Goal: Information Seeking & Learning: Learn about a topic

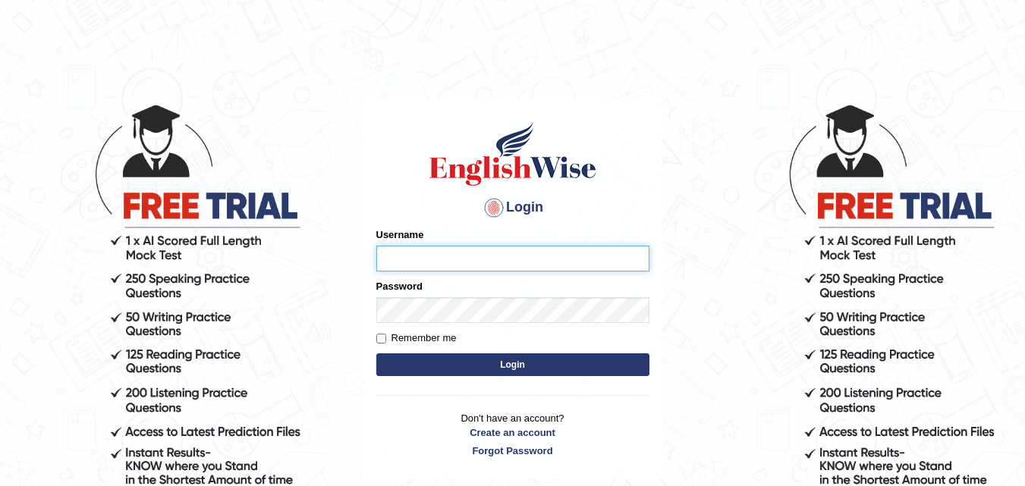
type input "Anjlai"
click at [379, 337] on input "Remember me" at bounding box center [381, 339] width 10 height 10
checkbox input "true"
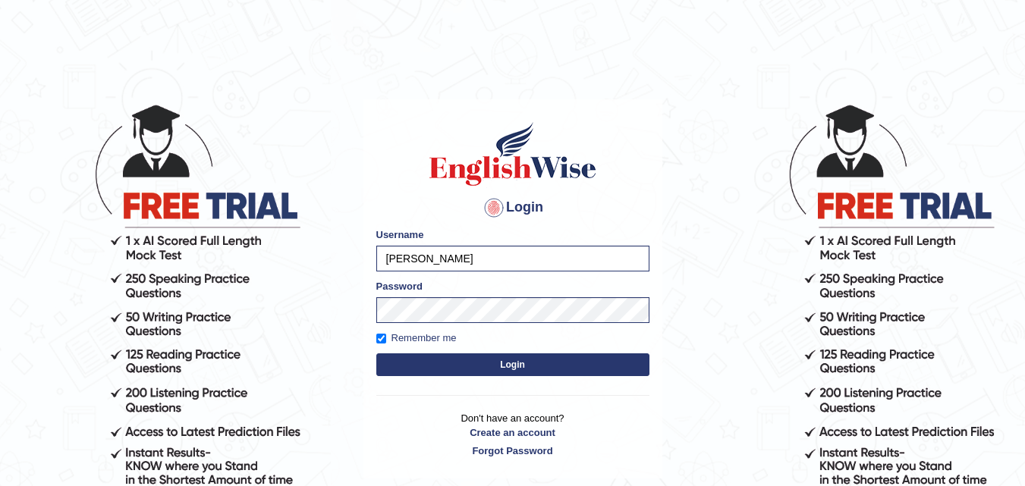
click at [423, 362] on button "Login" at bounding box center [512, 365] width 273 height 23
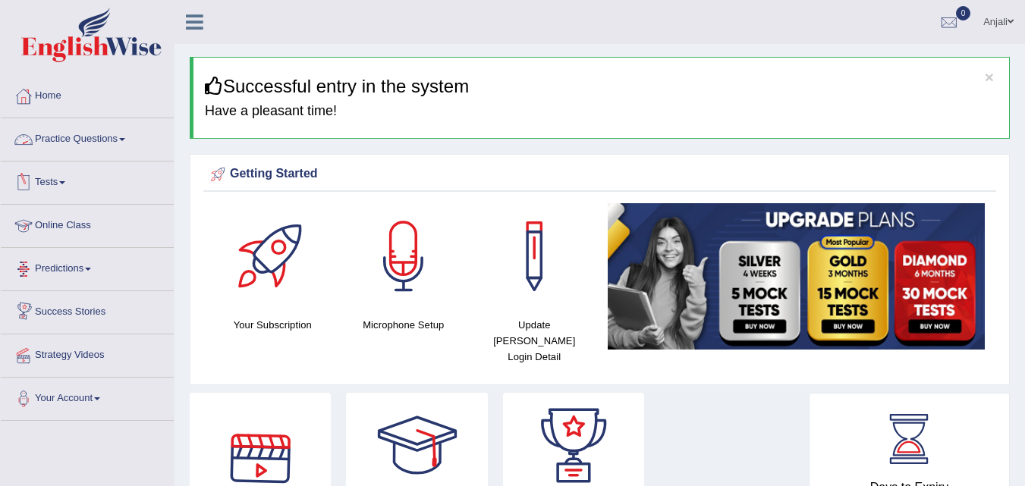
click at [125, 131] on link "Practice Questions" at bounding box center [87, 137] width 173 height 38
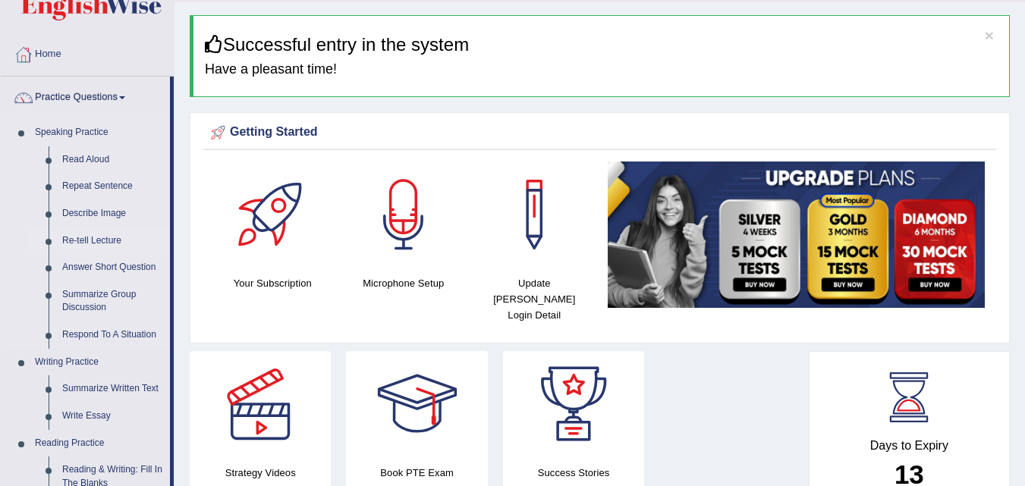
scroll to position [152, 0]
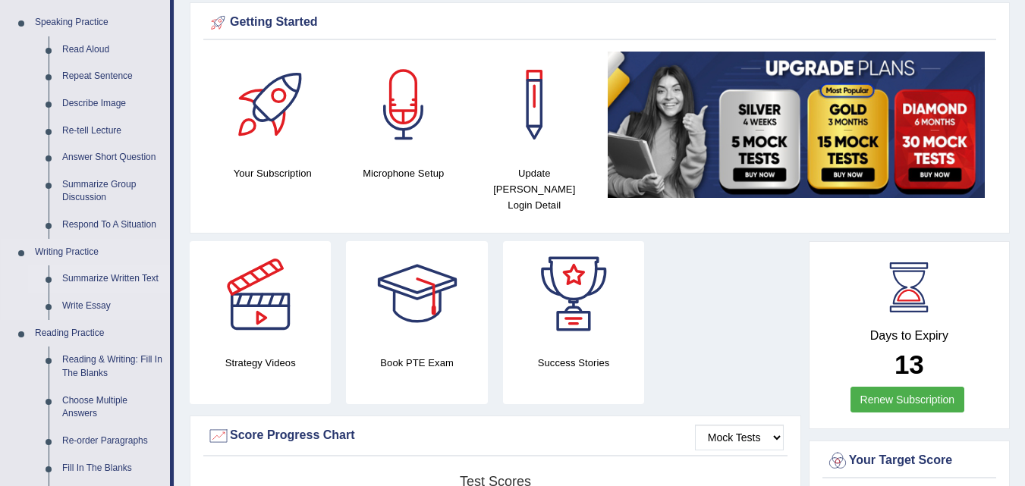
click at [106, 278] on link "Summarize Written Text" at bounding box center [112, 279] width 115 height 27
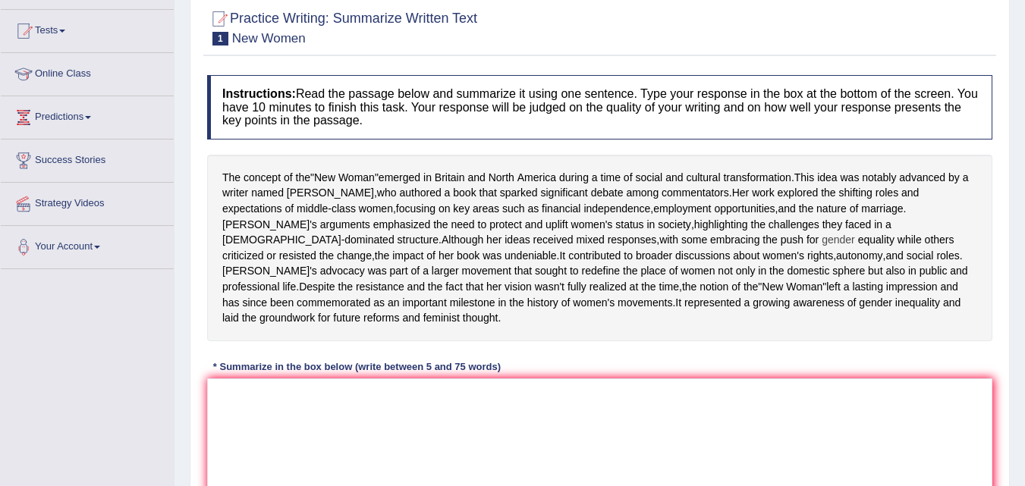
scroll to position [228, 0]
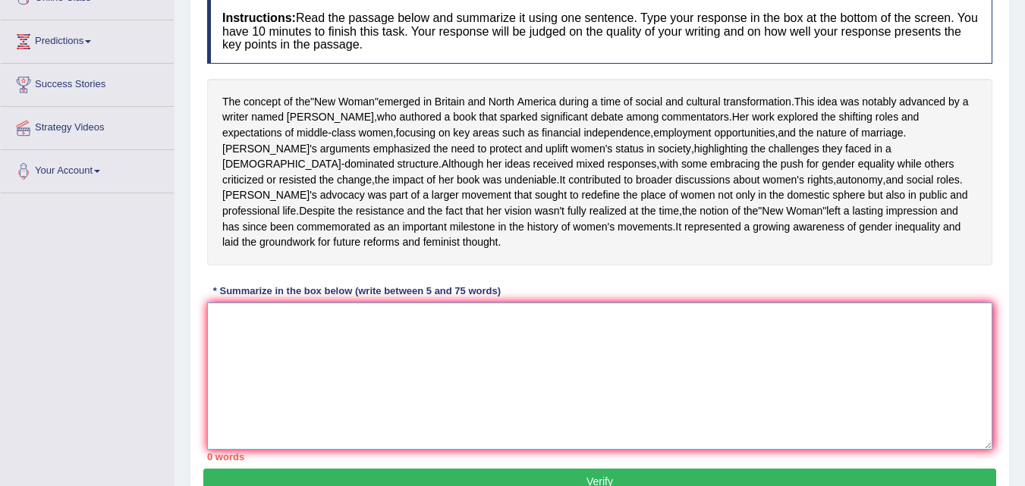
click at [460, 410] on textarea at bounding box center [599, 376] width 785 height 147
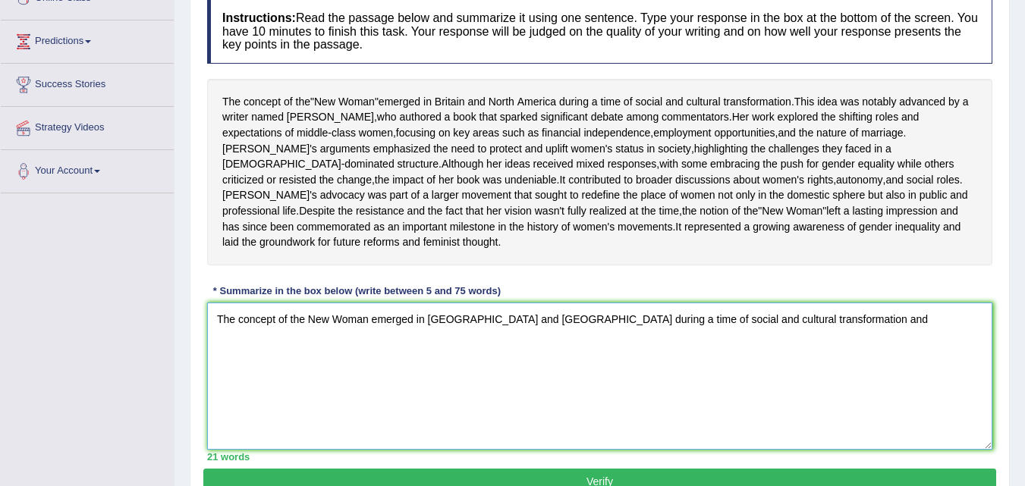
click at [784, 353] on textarea "The concept of the New Woman emerged in Britain and North america during a time…" at bounding box center [599, 376] width 785 height 147
click at [817, 349] on textarea "The concept of the New Woman emerged in Britain and North america during a time…" at bounding box center [599, 376] width 785 height 147
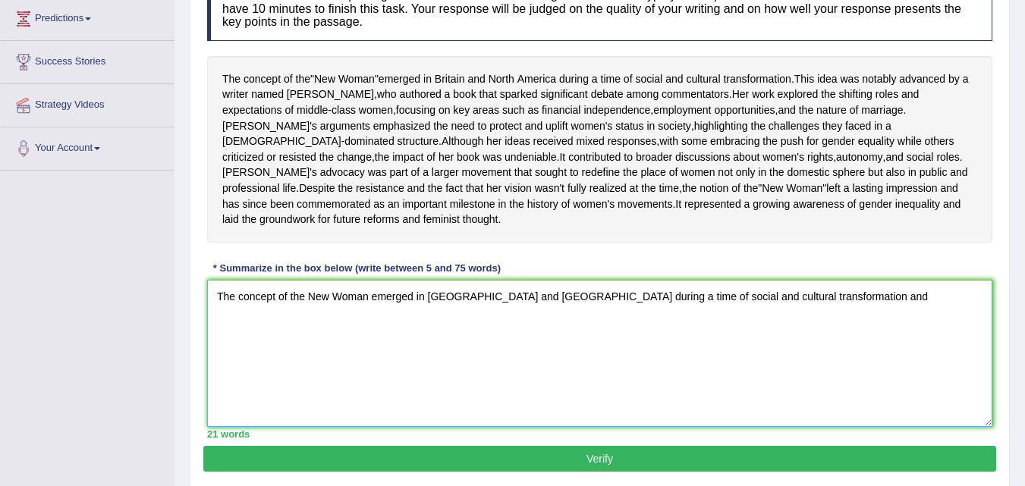
scroll to position [181, 0]
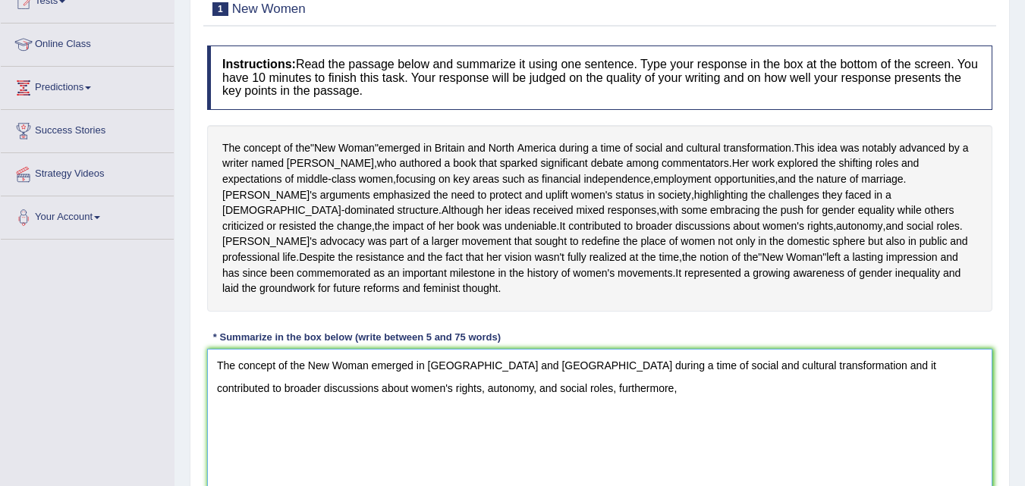
click at [655, 402] on textarea "The concept of the New Woman emerged in Britain and North america during a time…" at bounding box center [599, 422] width 785 height 147
click at [517, 423] on textarea "The concept of the New Woman emerged in Britain and North america during a time…" at bounding box center [599, 422] width 785 height 147
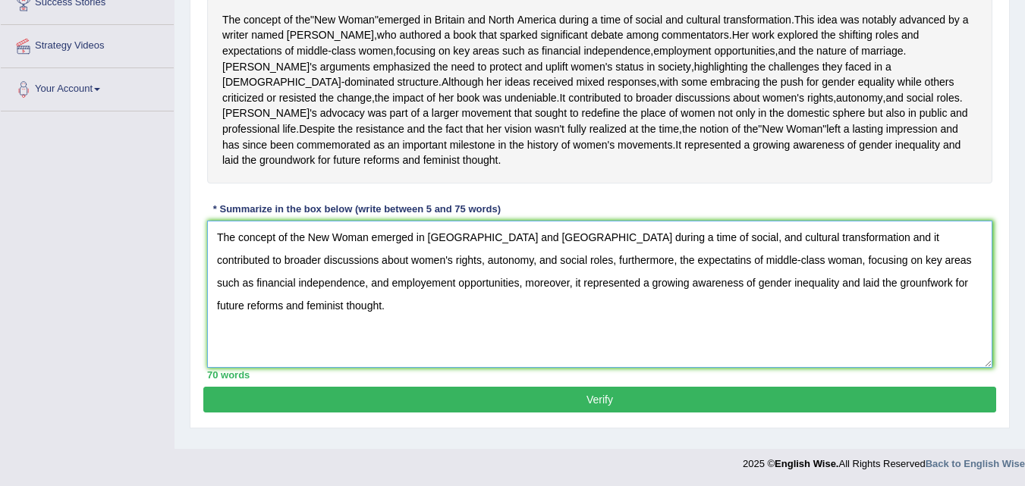
scroll to position [333, 0]
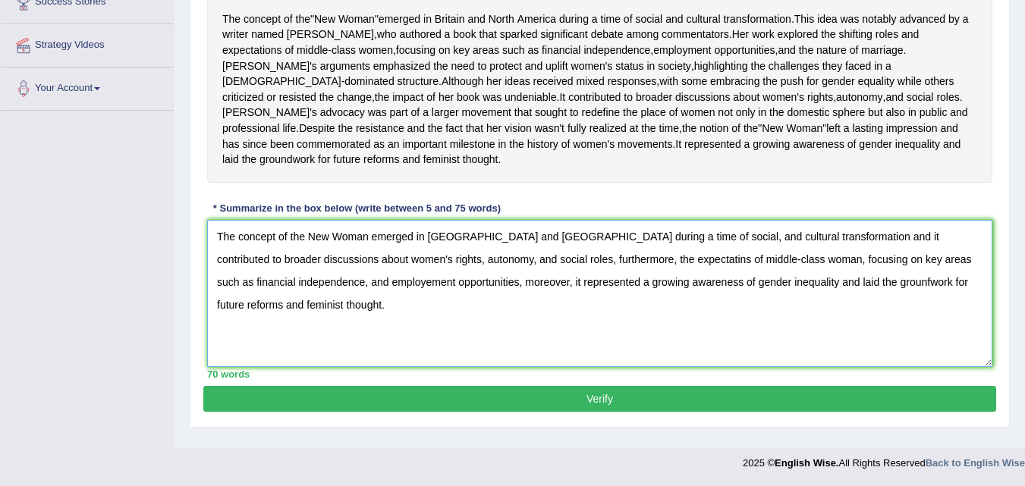
type textarea "The concept of the New Woman emerged in Britain and North america during a time…"
click at [612, 407] on button "Verify" at bounding box center [599, 399] width 793 height 26
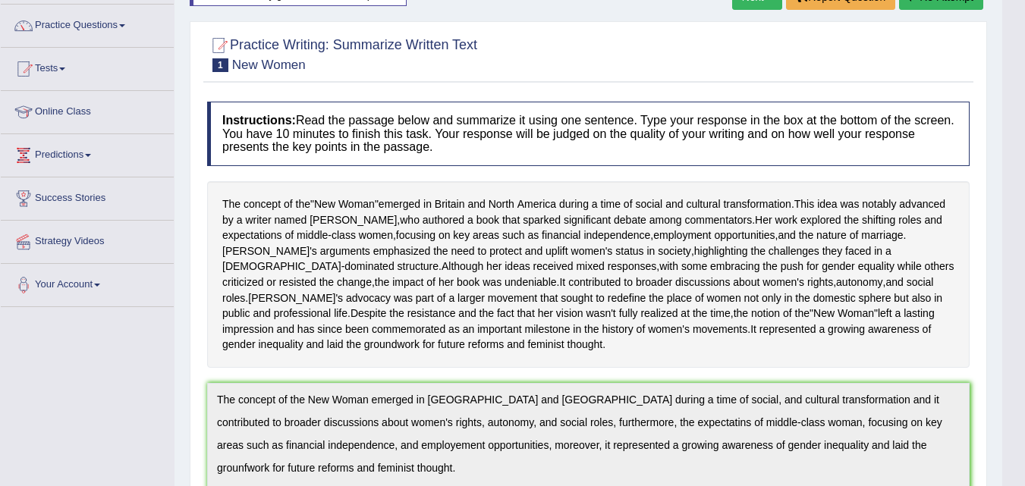
scroll to position [84, 0]
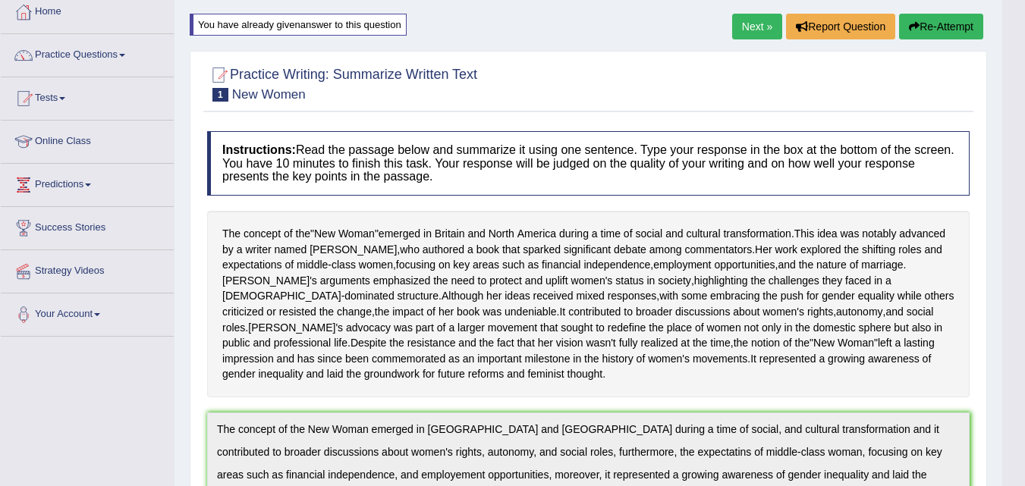
click at [967, 27] on button "Re-Attempt" at bounding box center [941, 27] width 84 height 26
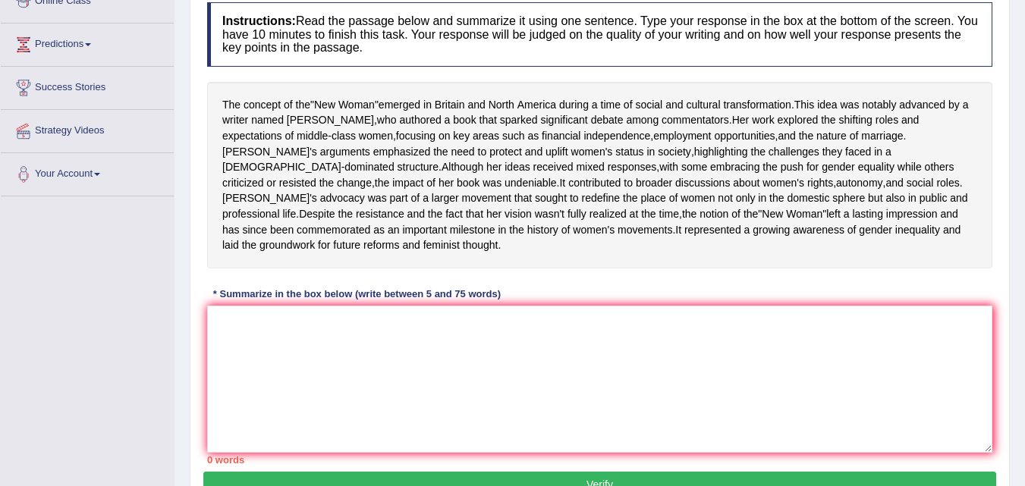
scroll to position [231, 0]
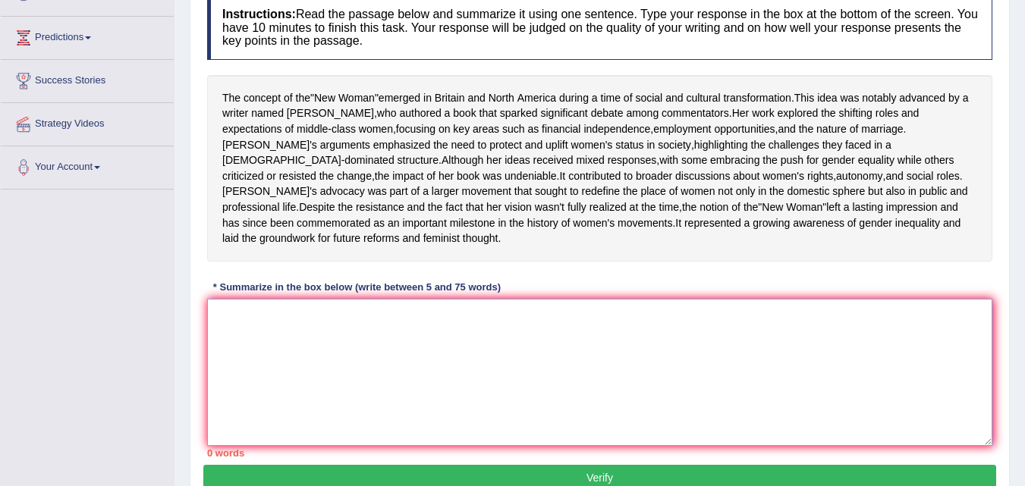
click at [561, 404] on textarea at bounding box center [599, 372] width 785 height 147
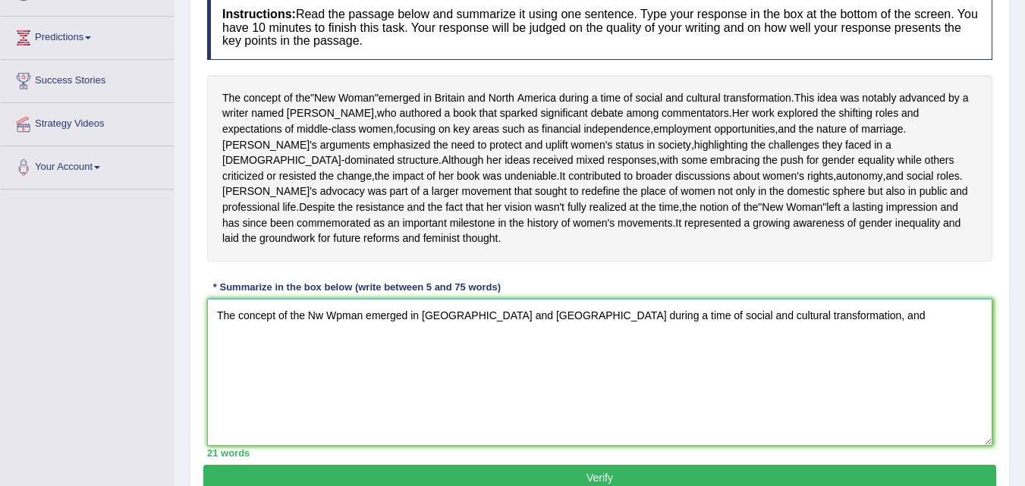
click at [322, 348] on textarea "The concept of the Nw Wpman emerged in Britain and North America during a time …" at bounding box center [599, 372] width 785 height 147
click at [347, 354] on textarea "The concept of the New Wpman emerged in Britain and North America during a time…" at bounding box center [599, 372] width 785 height 147
click at [817, 347] on textarea "The concept of the New Woman emerged in Britain and North America during a time…" at bounding box center [599, 372] width 785 height 147
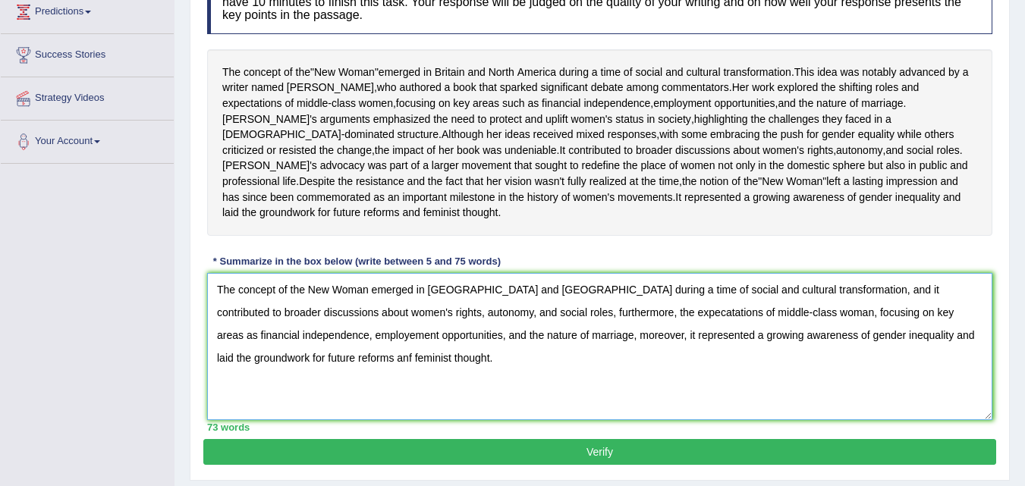
scroll to position [333, 0]
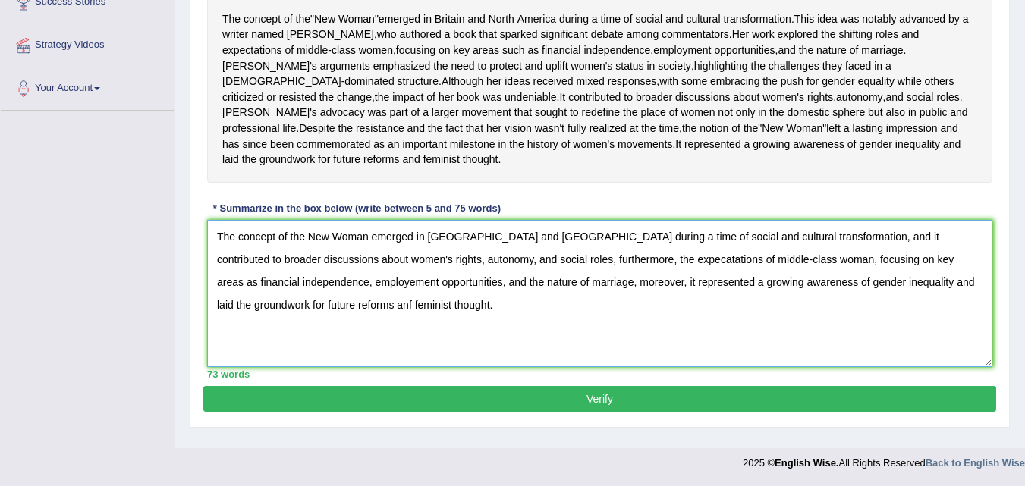
type textarea "The concept of the New Woman emerged in Britain and North America during a time…"
click at [589, 412] on button "Verify" at bounding box center [599, 399] width 793 height 26
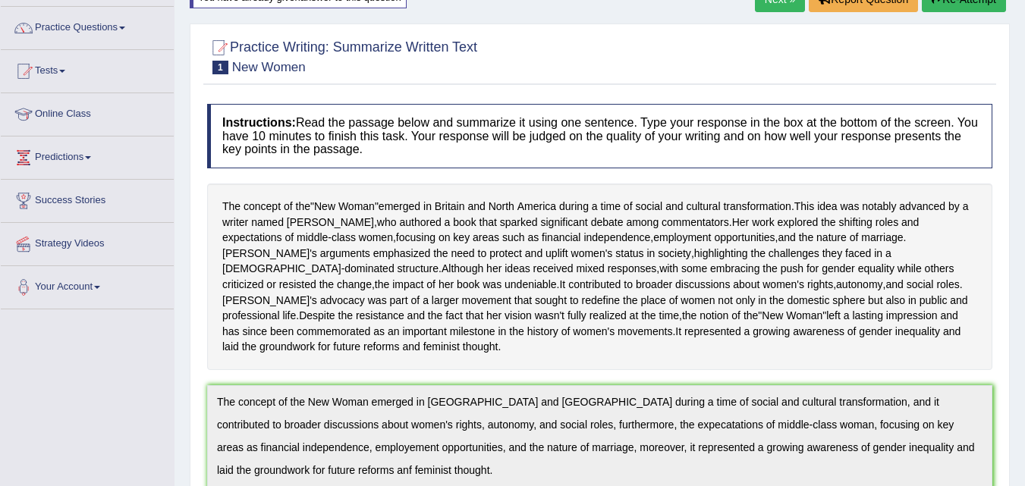
scroll to position [0, 0]
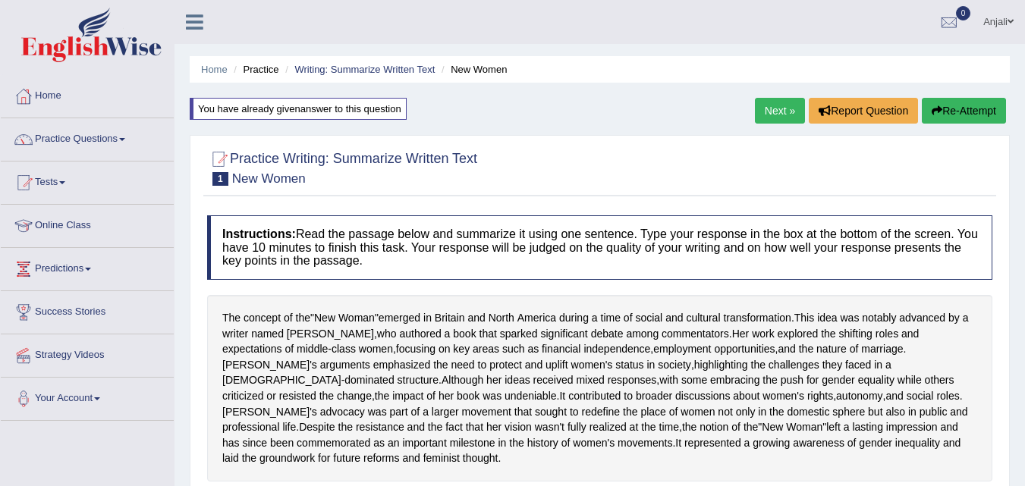
click at [769, 102] on link "Next »" at bounding box center [780, 111] width 50 height 26
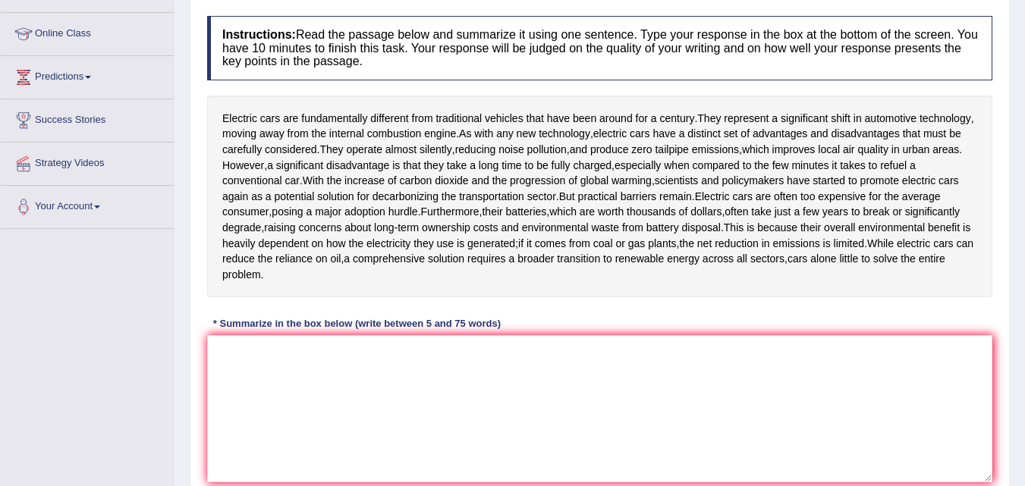
scroll to position [228, 0]
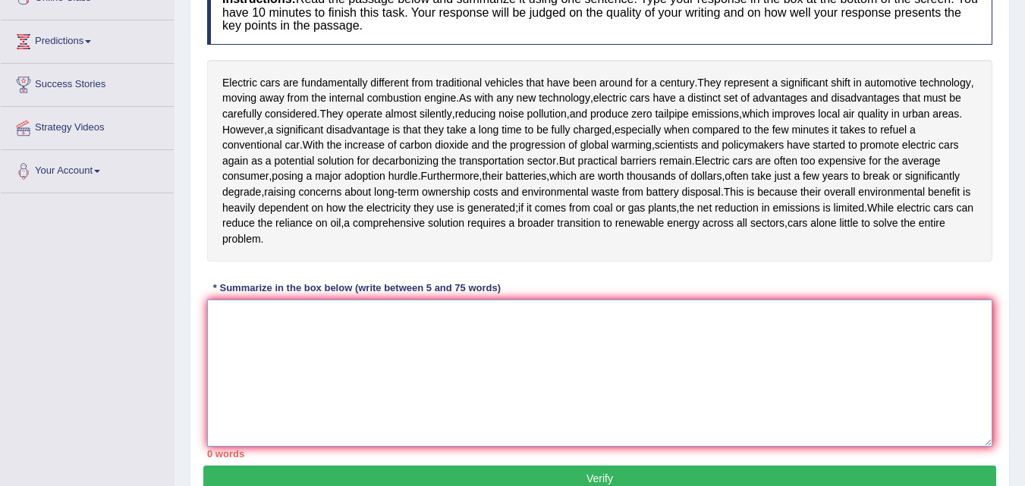
click at [493, 329] on textarea at bounding box center [599, 373] width 785 height 147
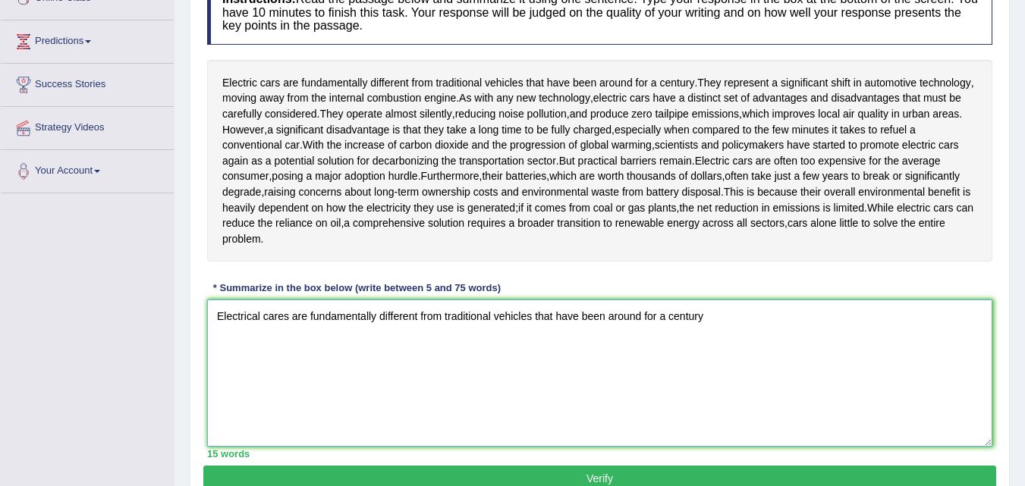
click at [259, 317] on textarea "Electrical cares are fundamentally different from traditional vehicles that hav…" at bounding box center [599, 373] width 785 height 147
click at [342, 347] on textarea "Electrica cares are fundamentally different from traditional vehicles that have…" at bounding box center [599, 373] width 785 height 147
click at [285, 319] on textarea "Electrica cares are fundamlly different from traditional vehicles that have bee…" at bounding box center [599, 373] width 785 height 147
click at [281, 317] on textarea "Electrica cares are fundamlly different from traditional vehicles that have bee…" at bounding box center [599, 373] width 785 height 147
click at [256, 316] on textarea "Electrica cars are fundamlly different from traditional vehicles that have been…" at bounding box center [599, 373] width 785 height 147
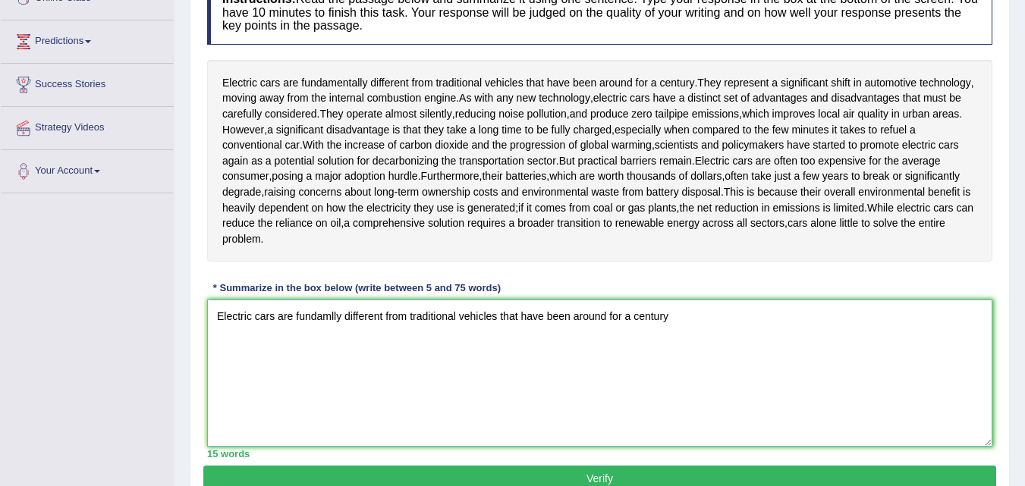
click at [342, 317] on textarea "Electric cars are fundamlly different from traditional vehicles that have been …" at bounding box center [599, 373] width 785 height 147
click at [352, 360] on textarea "Electric cars are fundamentally different from traditional vehicles that have b…" at bounding box center [599, 373] width 785 height 147
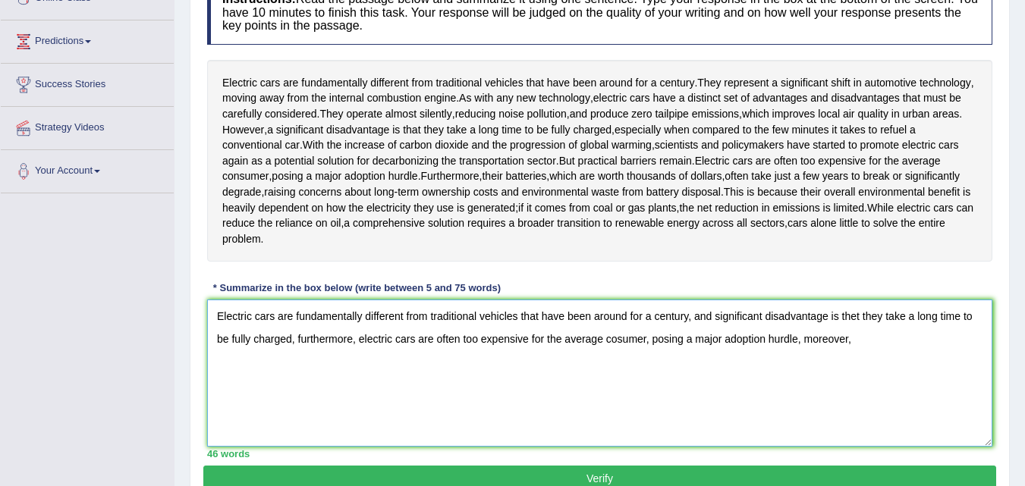
click at [713, 314] on textarea "Electric cars are fundamentally different from traditional vehicles that have b…" at bounding box center [599, 373] width 785 height 147
click at [887, 346] on textarea "Electric cars are fundamentally different from traditional vehicles that have b…" at bounding box center [599, 373] width 785 height 147
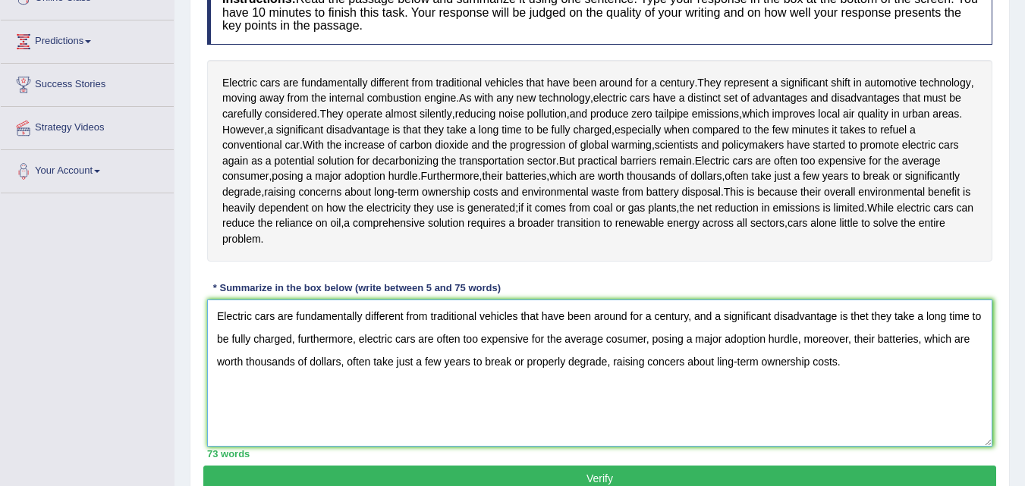
click at [865, 315] on textarea "Electric cars are fundamentally different from traditional vehicles that have b…" at bounding box center [599, 373] width 785 height 147
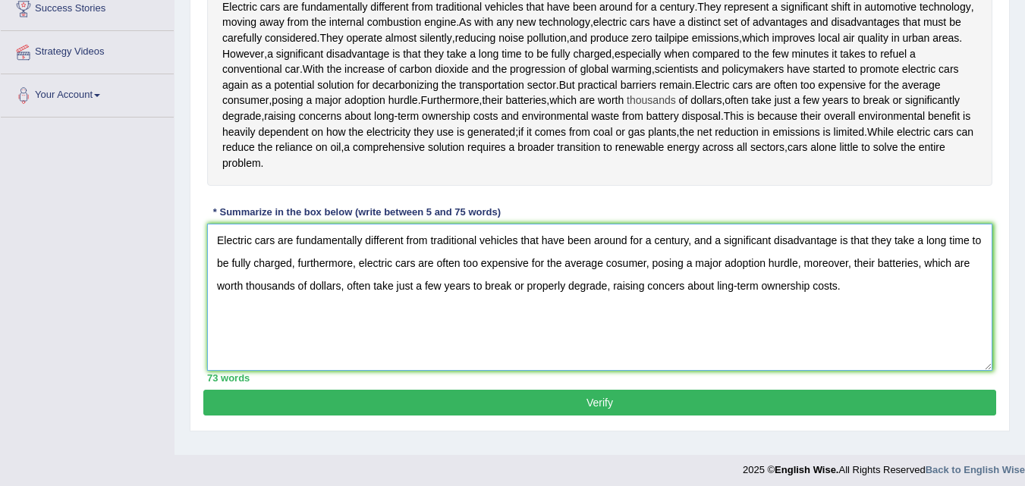
scroll to position [310, 0]
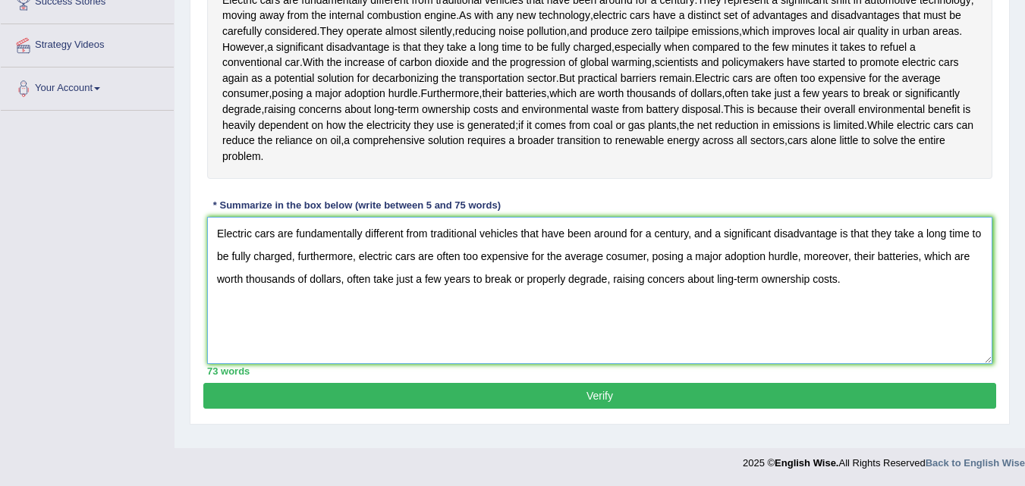
type textarea "Electric cars are fundamentally different from traditional vehicles that have b…"
click at [697, 401] on button "Verify" at bounding box center [599, 396] width 793 height 26
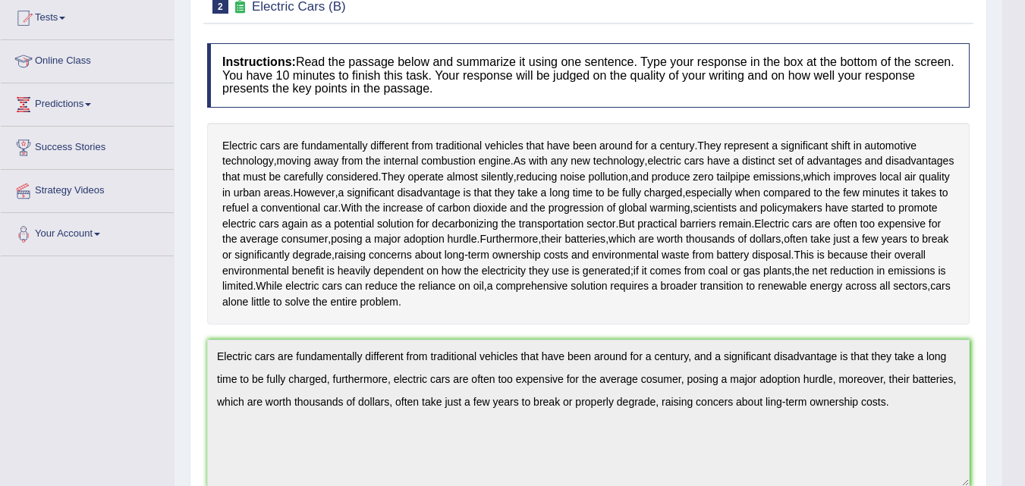
scroll to position [13, 0]
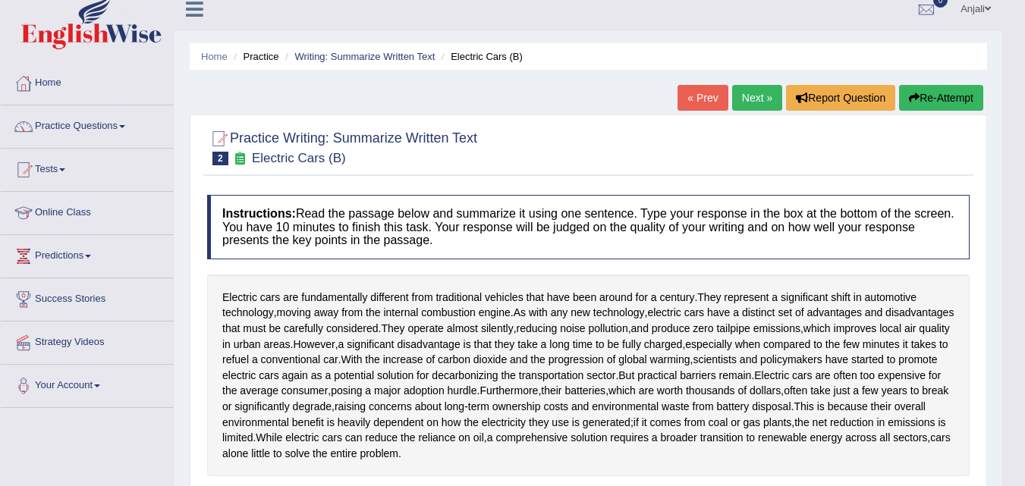
click at [755, 100] on link "Next »" at bounding box center [757, 98] width 50 height 26
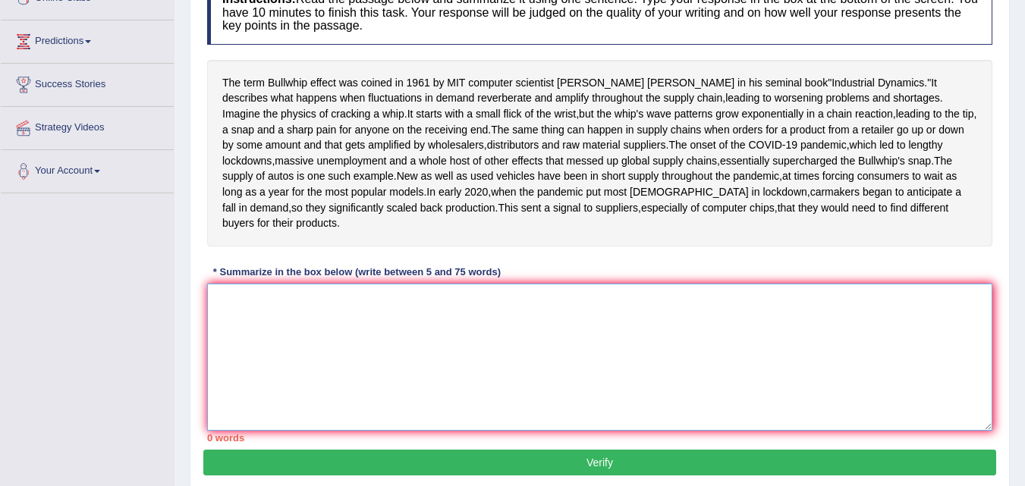
click at [393, 423] on textarea at bounding box center [599, 357] width 785 height 147
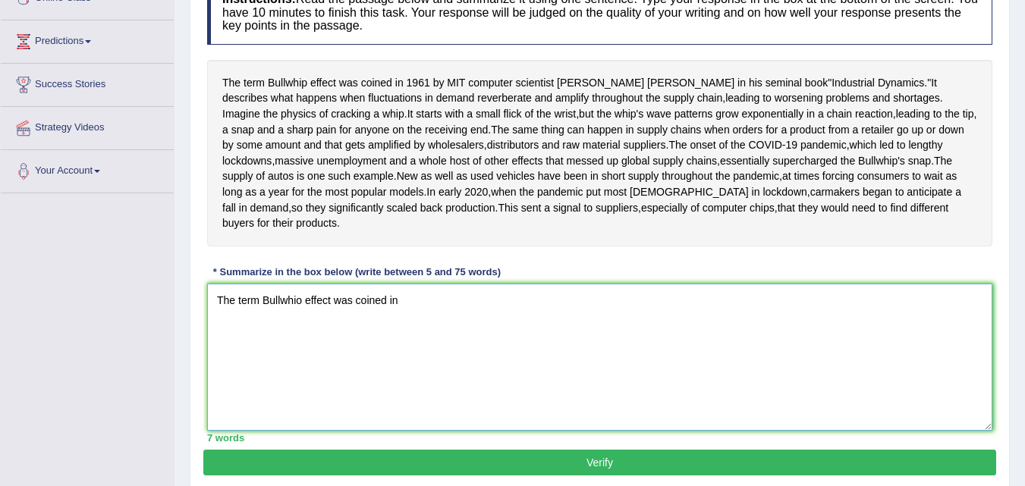
scroll to position [361, 0]
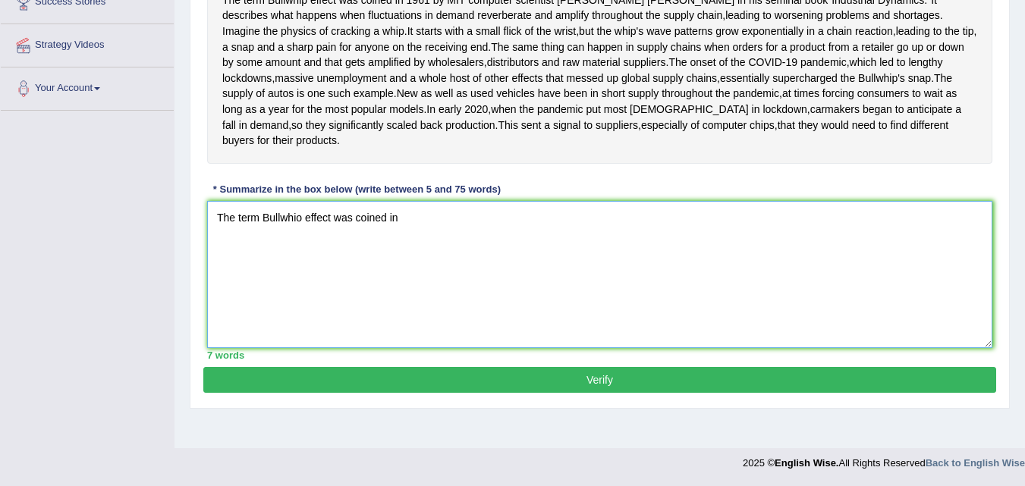
click at [483, 255] on textarea "The term Bullwhio effect was coined in" at bounding box center [599, 274] width 785 height 147
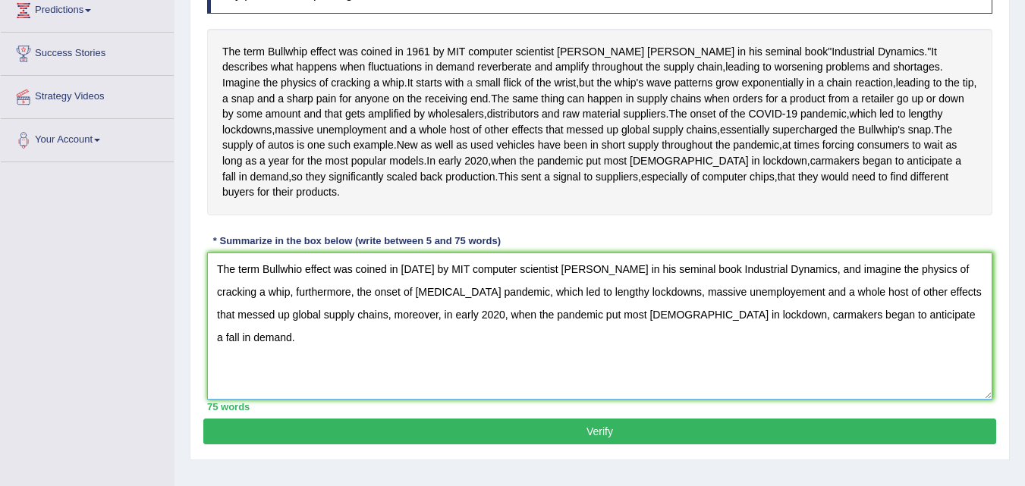
scroll to position [285, 0]
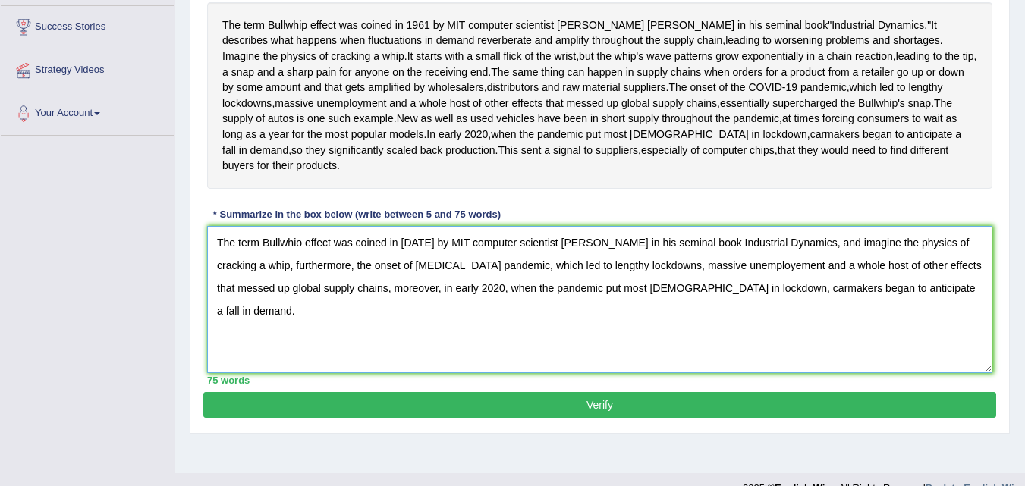
click at [303, 321] on textarea "The term Bullwhio effect was coined in [DATE] by MIT computer scientist [PERSON…" at bounding box center [599, 299] width 785 height 147
click at [720, 344] on textarea "The term Bullwhip effect was coined in [DATE] by MIT computer scientist [PERSON…" at bounding box center [599, 299] width 785 height 147
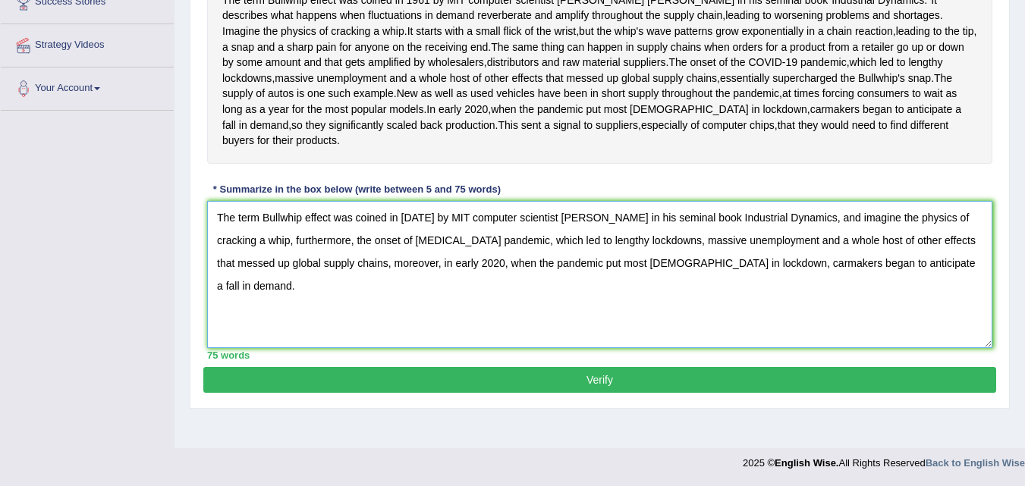
type textarea "The term Bullwhip effect was coined in [DATE] by MIT computer scientist [PERSON…"
click at [643, 393] on button "Verify" at bounding box center [599, 380] width 793 height 26
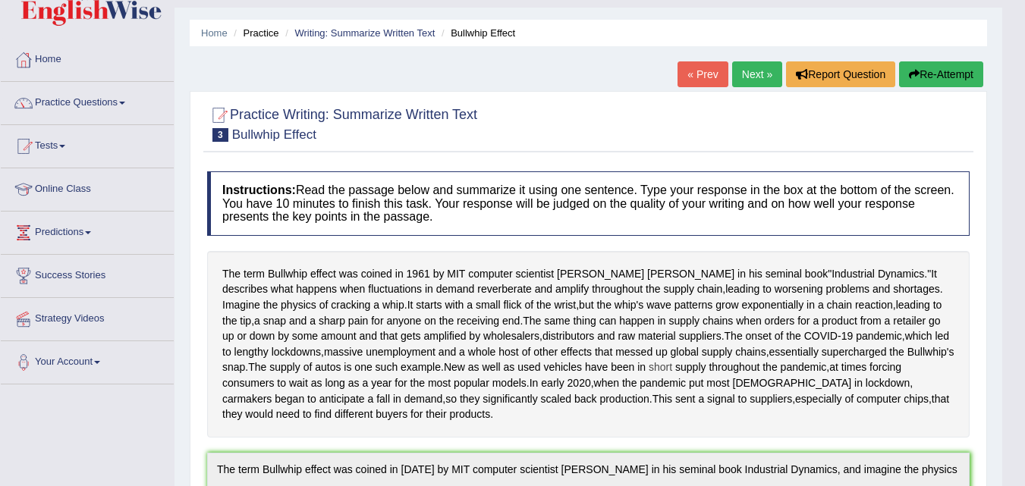
scroll to position [0, 0]
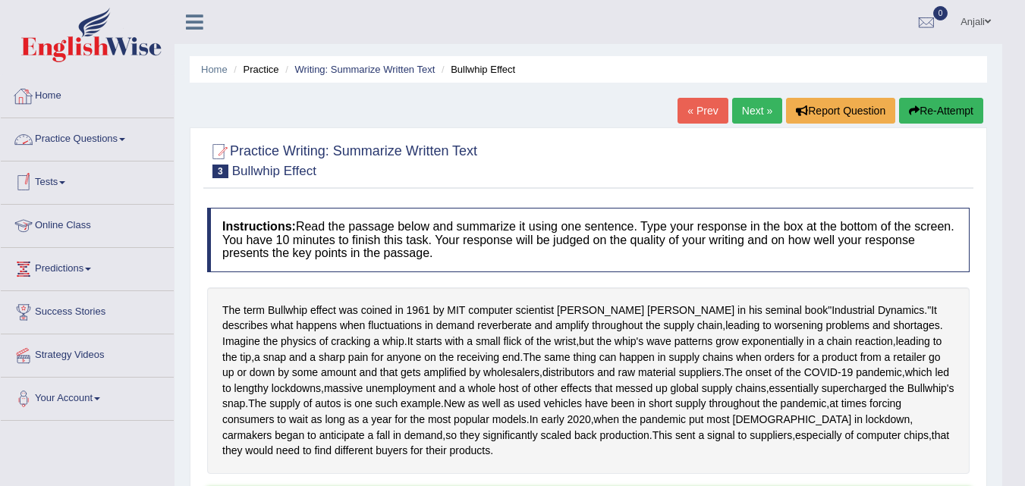
click at [746, 106] on link "Next »" at bounding box center [757, 111] width 50 height 26
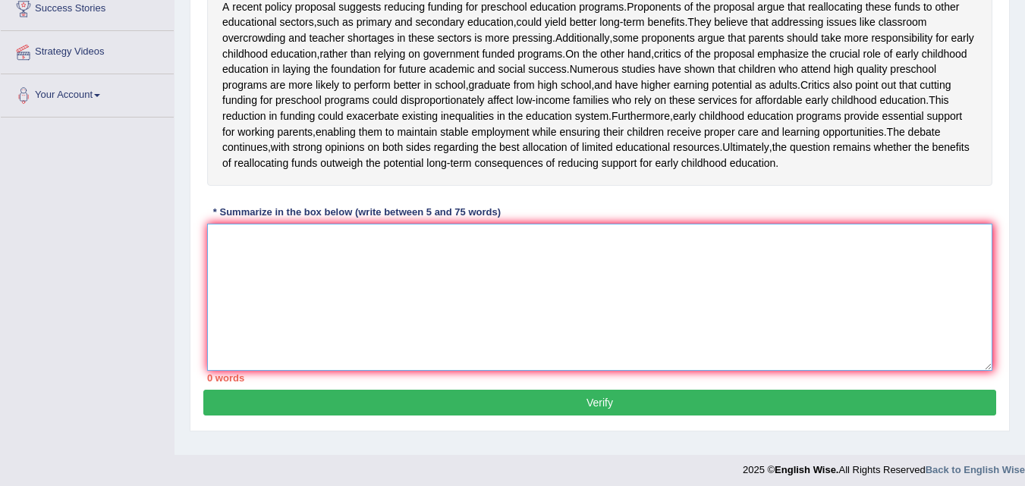
click at [511, 330] on textarea at bounding box center [599, 297] width 785 height 147
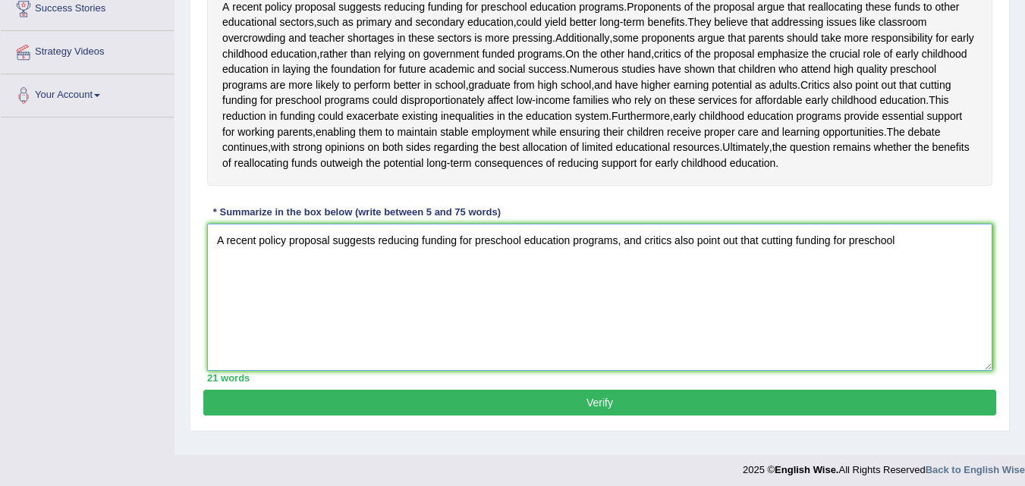
click at [900, 287] on textarea "A recent policy proposal suggests reducing funding for preschool education prog…" at bounding box center [599, 297] width 785 height 147
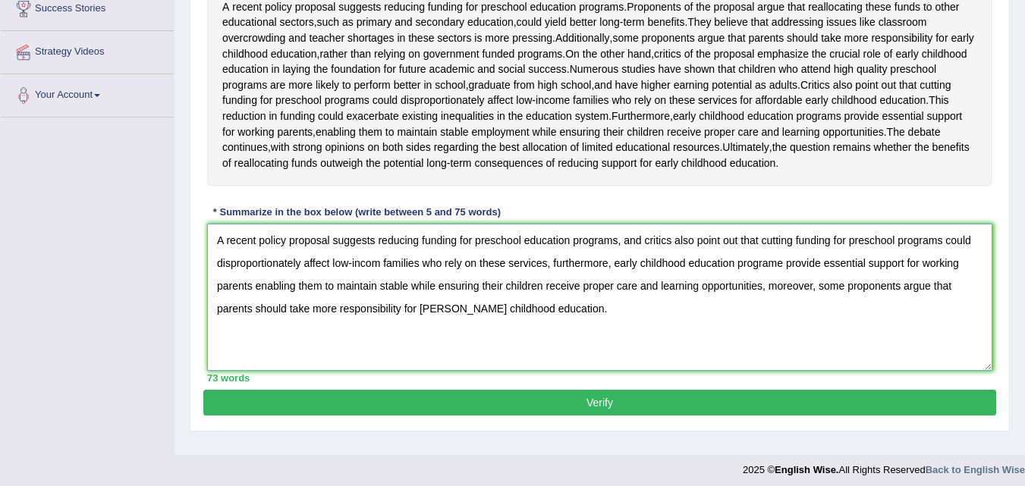
click at [255, 332] on textarea "A recent policy proposal suggests reducing funding for preschool education prog…" at bounding box center [599, 297] width 785 height 147
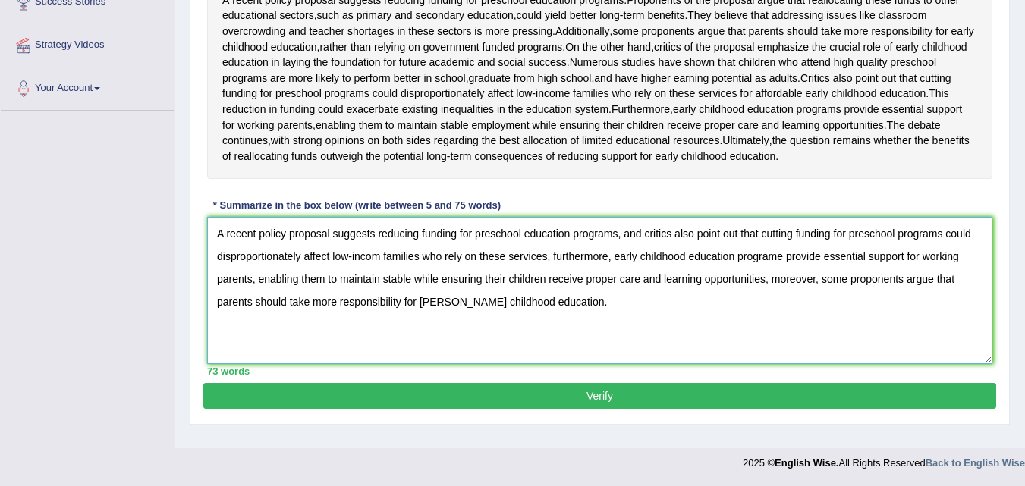
type textarea "A recent policy proposal suggests reducing funding for preschool education prog…"
click at [498, 409] on button "Verify" at bounding box center [599, 396] width 793 height 26
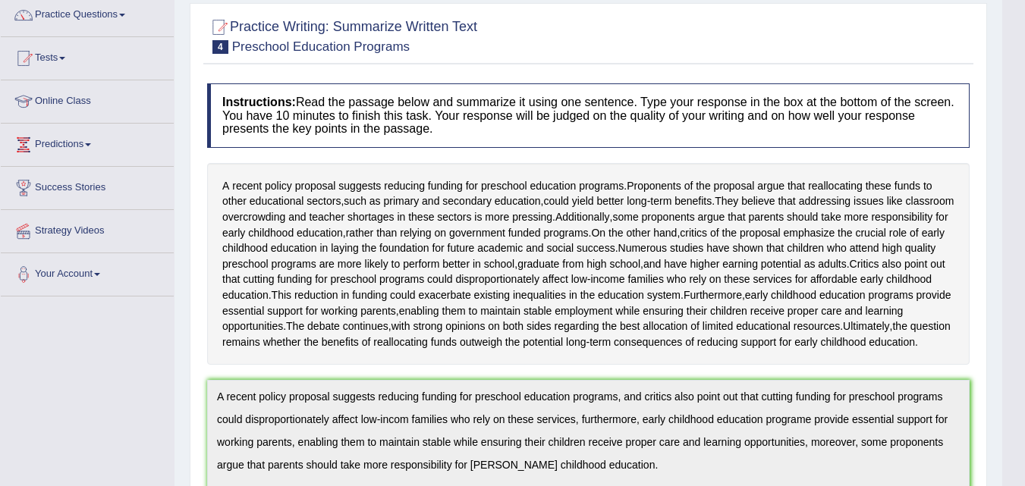
scroll to position [0, 0]
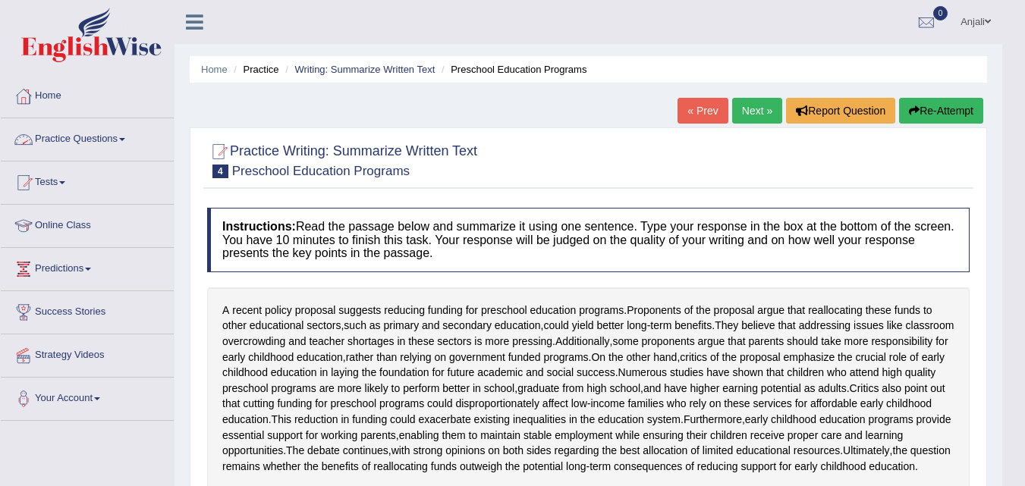
click at [93, 140] on link "Practice Questions" at bounding box center [87, 137] width 173 height 38
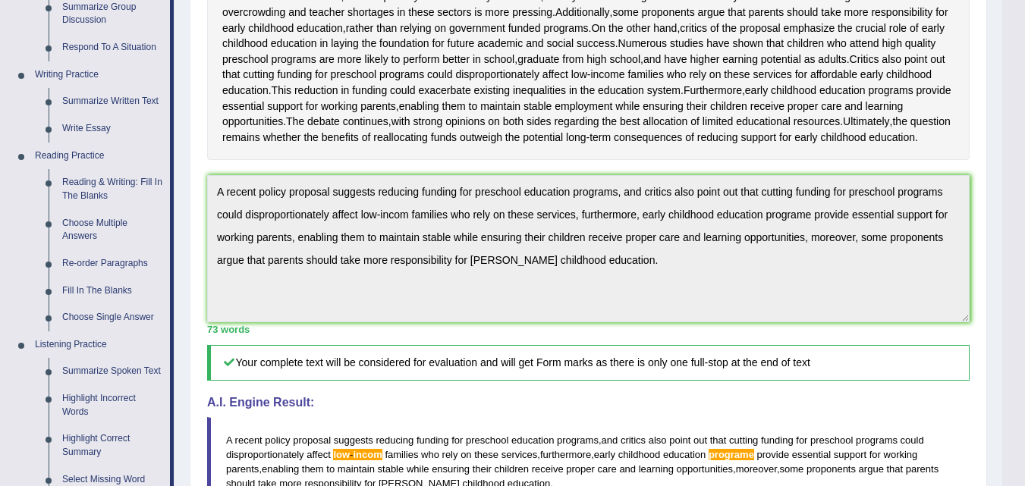
scroll to position [303, 0]
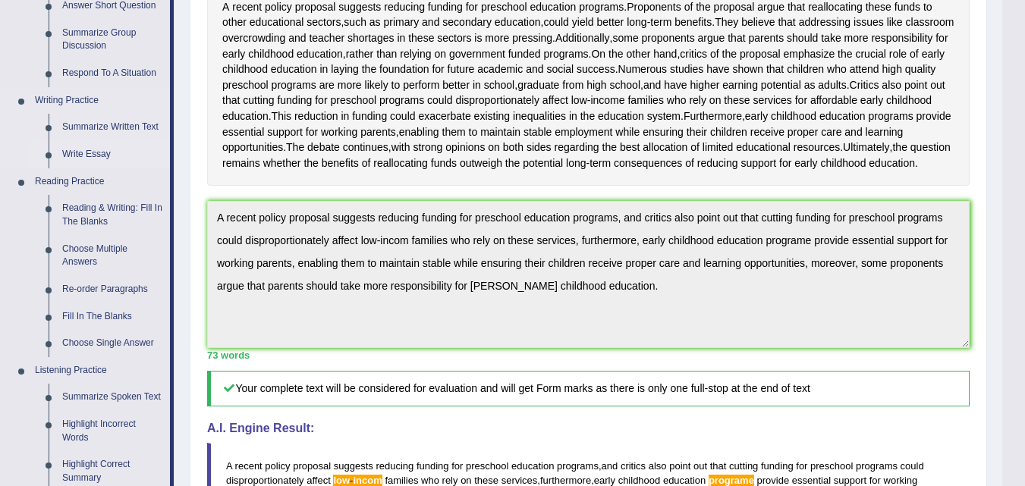
click at [93, 157] on link "Write Essay" at bounding box center [112, 154] width 115 height 27
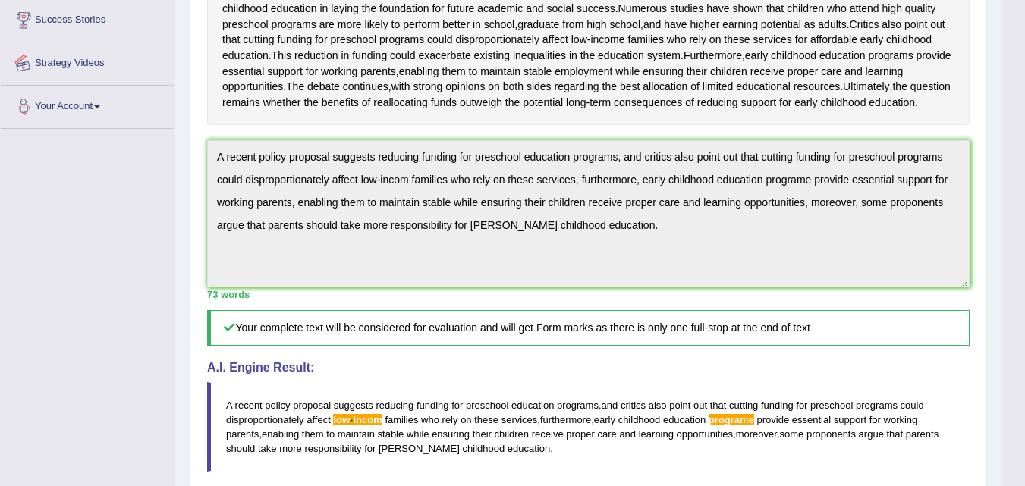
scroll to position [419, 0]
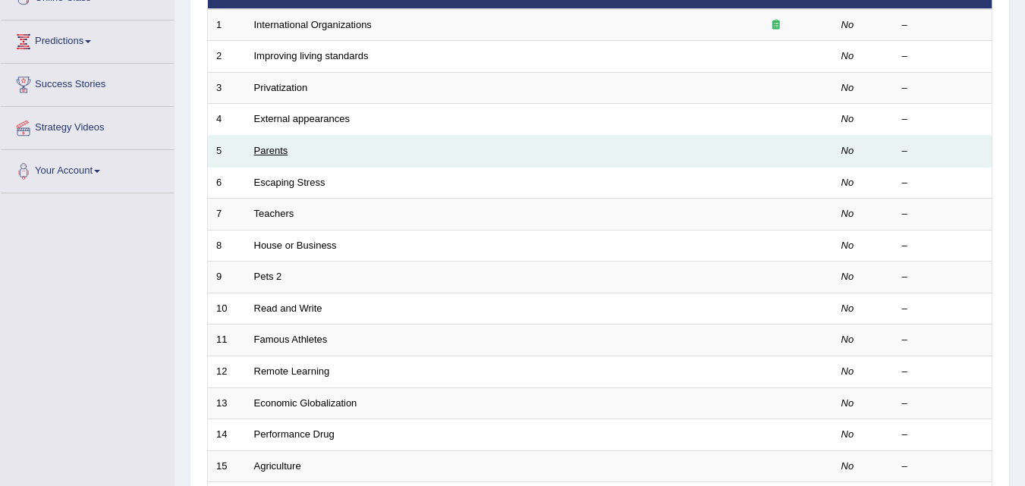
click at [265, 155] on link "Parents" at bounding box center [271, 150] width 34 height 11
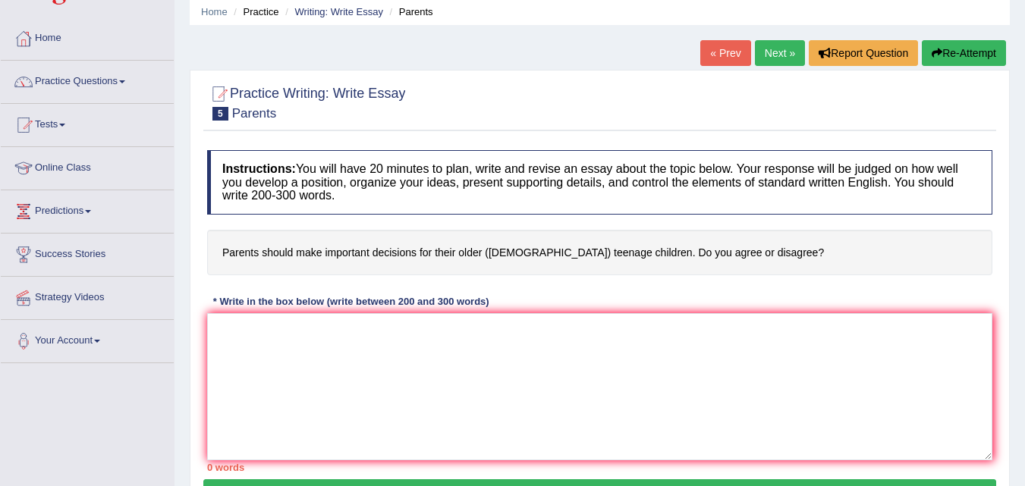
scroll to position [152, 0]
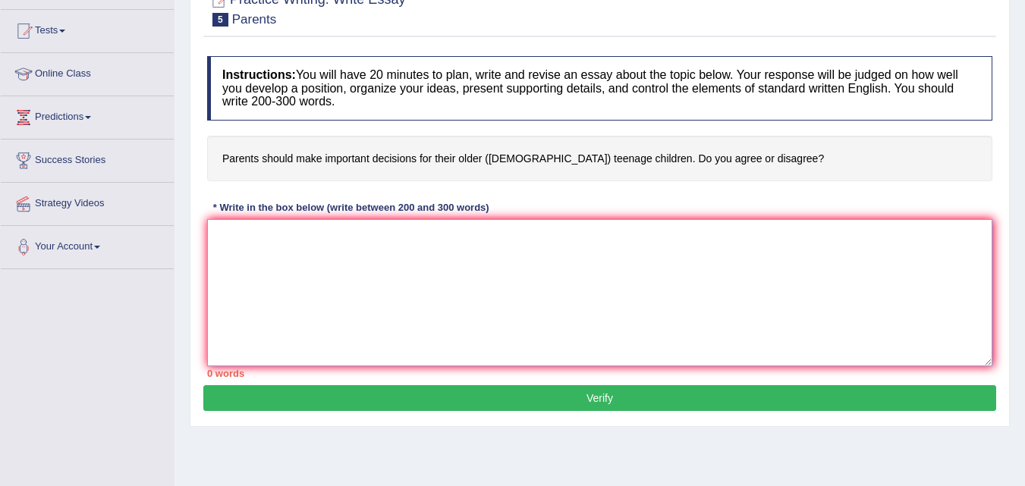
paste textarea "The increasing influence of (essay topic) on our lives has ignited numerous dis…"
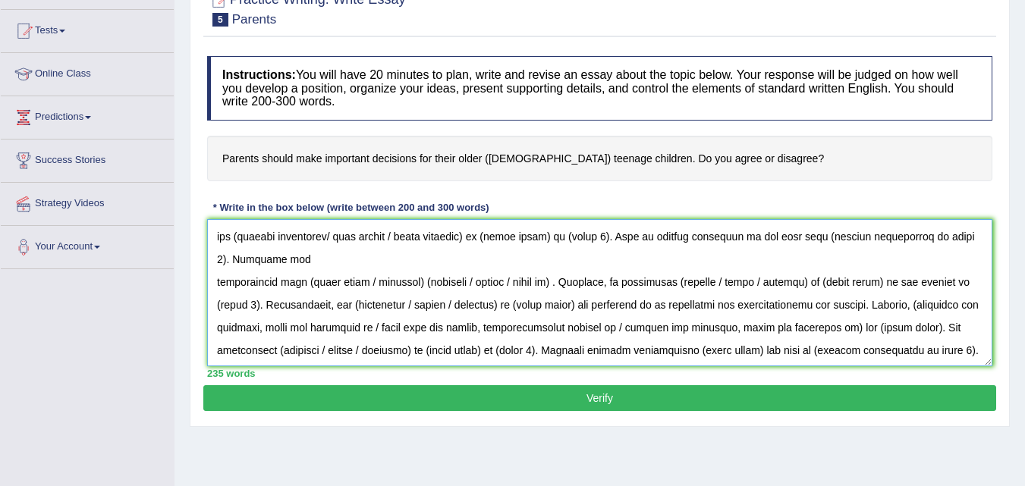
scroll to position [0, 0]
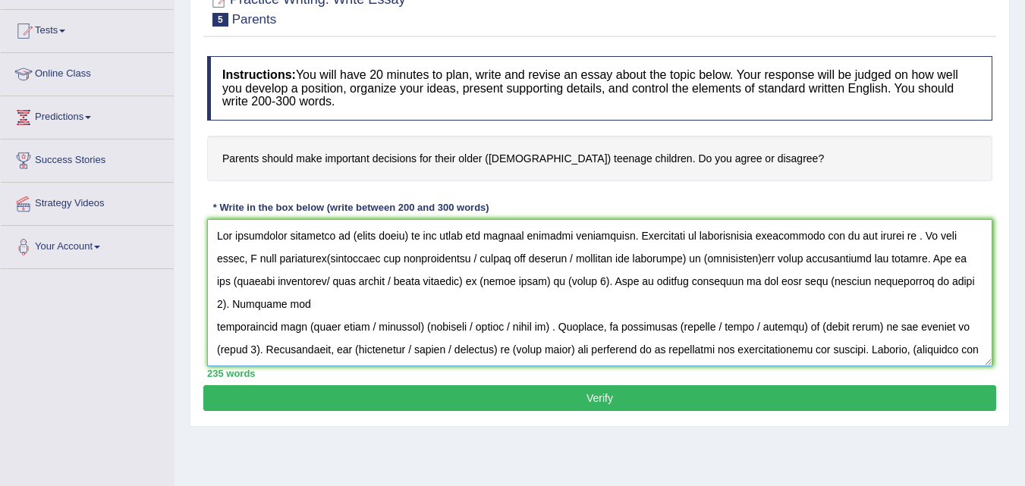
click at [408, 236] on textarea at bounding box center [599, 292] width 785 height 147
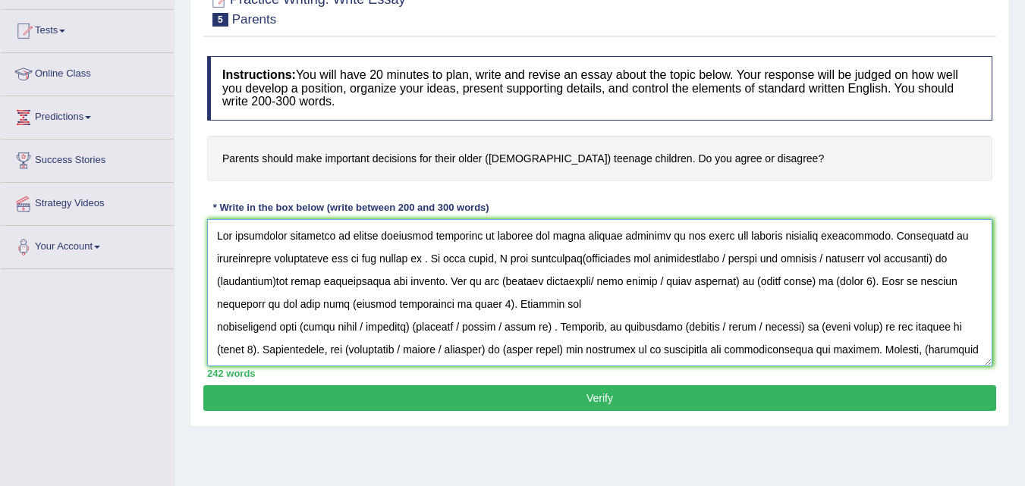
click at [888, 237] on textarea at bounding box center [599, 292] width 785 height 147
click at [412, 257] on textarea at bounding box center [599, 292] width 785 height 147
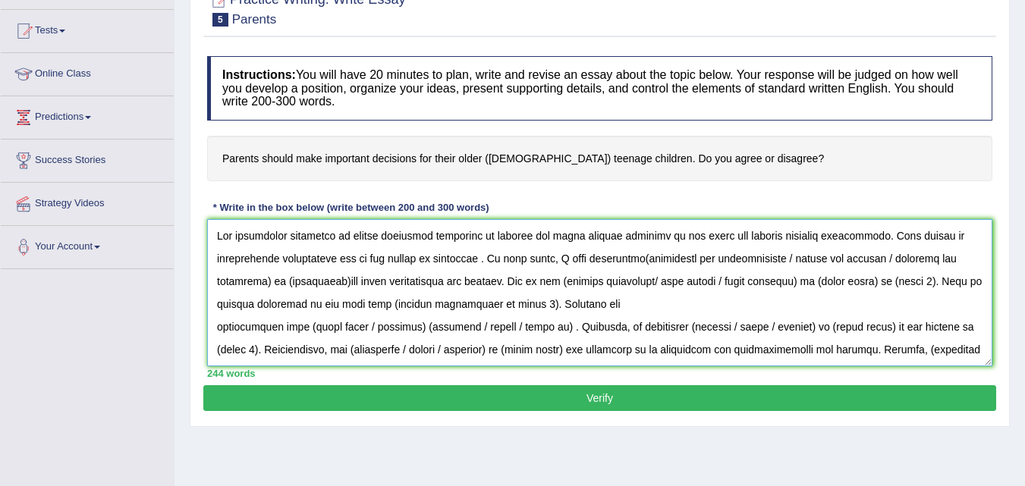
type textarea "The increasing influence of taking important decisions by parents for their tee…"
